Goal: Information Seeking & Learning: Learn about a topic

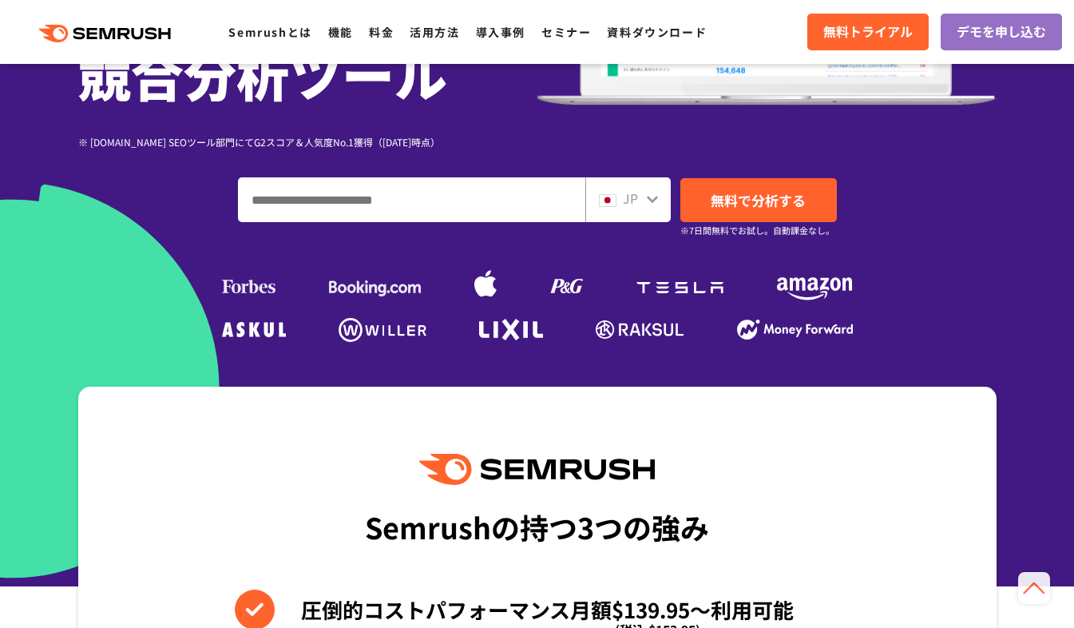
scroll to position [240, 0]
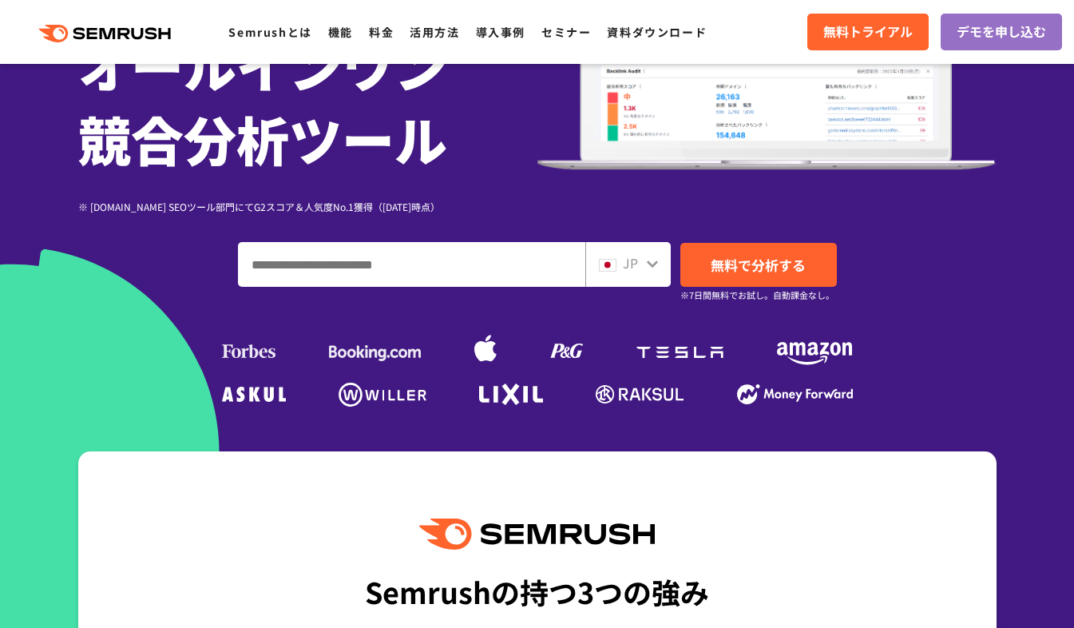
click at [386, 272] on input "ドメイン、キーワードまたはURLを入力してください" at bounding box center [412, 264] width 346 height 43
click at [374, 275] on input "ドメイン、キーワードまたはURLを入力してください" at bounding box center [412, 264] width 346 height 43
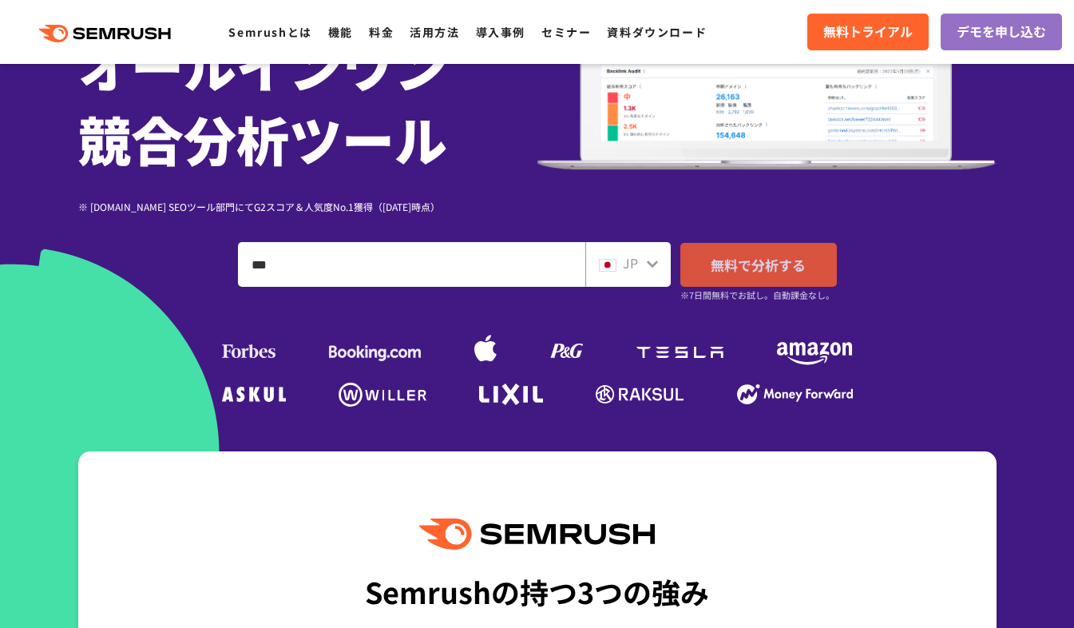
type input "***"
click at [718, 271] on span "無料で分析する" at bounding box center [758, 265] width 95 height 20
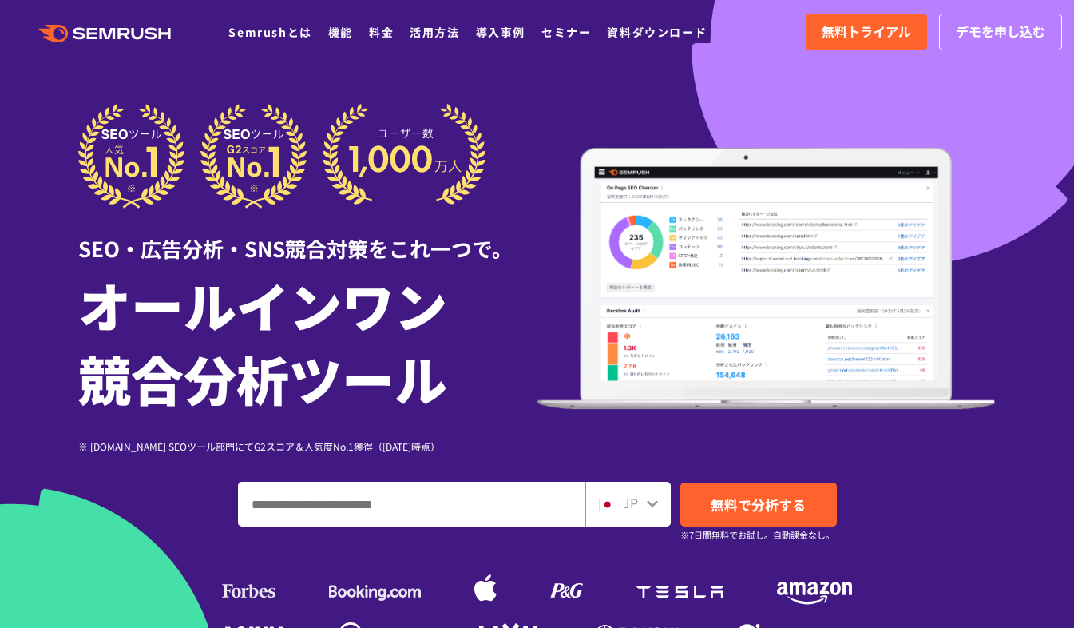
click at [509, 490] on input "ドメイン、キーワードまたはURLを入力してください" at bounding box center [412, 503] width 346 height 43
